Goal: Information Seeking & Learning: Learn about a topic

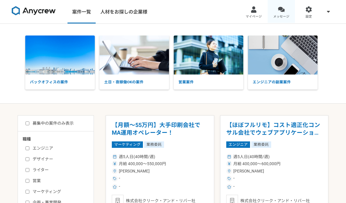
click at [285, 9] on link "メッセージ" at bounding box center [282, 11] width 28 height 23
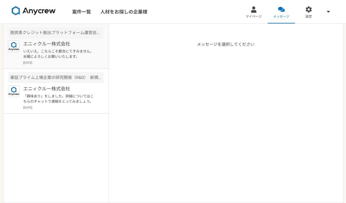
click at [78, 49] on p "いえいえ、こちらこそ都合にてすみません。 水曜によろしくお願いいたします。" at bounding box center [59, 54] width 72 height 11
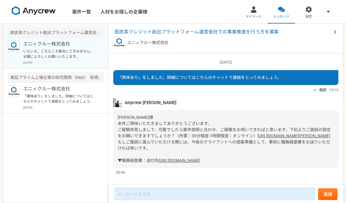
scroll to position [481, 0]
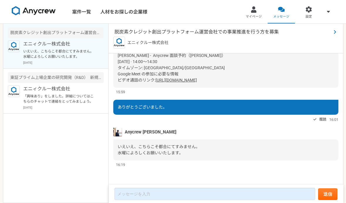
click at [180, 33] on span "脱炭素クレジット創出プラットフォーム運営会社での事業推進を行う方を募集" at bounding box center [222, 31] width 217 height 7
click at [180, 33] on html "案件一覧 人材をお探しの企業様 マイページ メッセージ 設定 脱炭素クレジット創出プラットフォーム運営会社での事業推進を行う方を募集 エニィクルー株式会社 い…" at bounding box center [173, 101] width 346 height 203
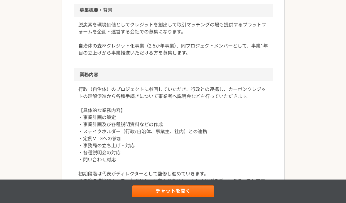
scroll to position [181, 0]
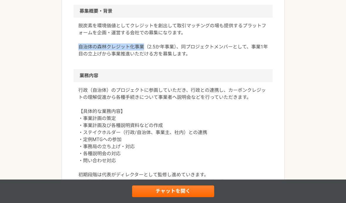
drag, startPoint x: 78, startPoint y: 46, endPoint x: 143, endPoint y: 47, distance: 65.1
click at [143, 47] on p "脱炭素を環境価値としてクレジットを創出して取引マッチングの場も提供するプラットフォームを企画・運営する会社での募集になります。 自治体の森林クレジット化事業（…" at bounding box center [173, 39] width 190 height 35
copy p "自治体の森林クレジット化事業"
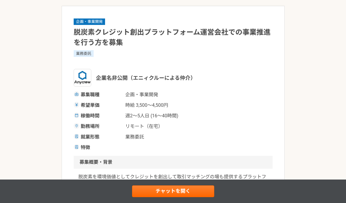
scroll to position [0, 0]
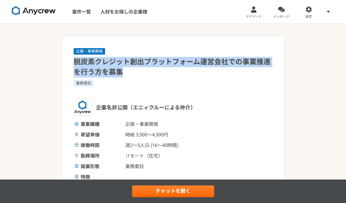
drag, startPoint x: 129, startPoint y: 75, endPoint x: 75, endPoint y: 63, distance: 56.0
click at [75, 63] on h1 "脱炭素クレジット創出プラットフォーム運営会社での事業推進を行う方を募集" at bounding box center [173, 67] width 199 height 21
copy h1 "脱炭素クレジット創出プラットフォーム運営会社での事業推進を行う方を募集"
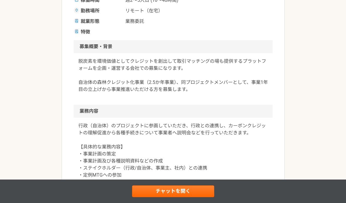
scroll to position [155, 0]
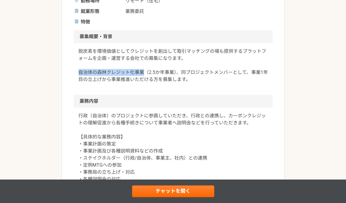
drag, startPoint x: 80, startPoint y: 72, endPoint x: 143, endPoint y: 72, distance: 63.1
click at [143, 72] on p "脱炭素を環境価値としてクレジットを創出して取引マッチングの場も提供するプラットフォームを企画・運営する会社での募集になります。 自治体の森林クレジット化事業（…" at bounding box center [173, 65] width 190 height 35
copy p "自治体の森林クレジット化事業"
